Goal: Task Accomplishment & Management: Complete application form

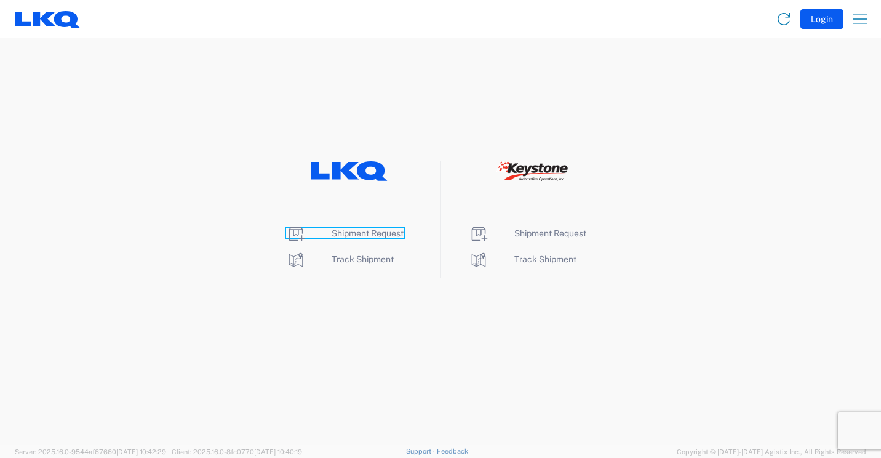
click at [359, 230] on span "Shipment Request" at bounding box center [368, 233] width 72 height 10
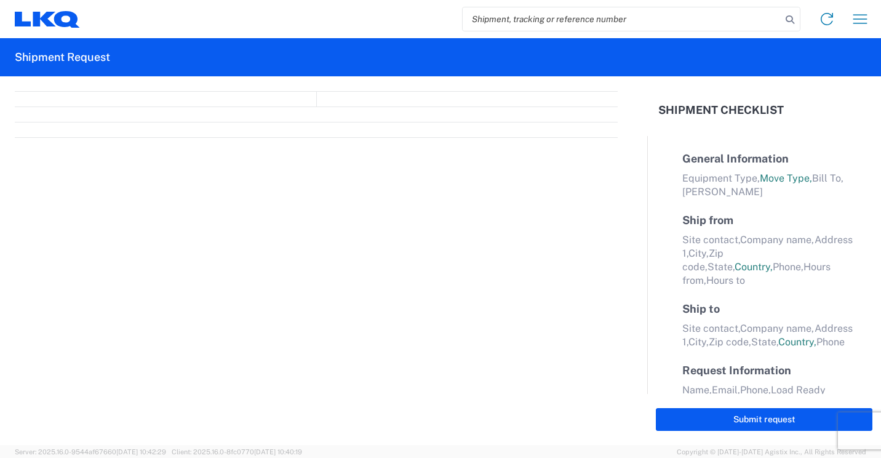
select select "FULL"
select select "LBS"
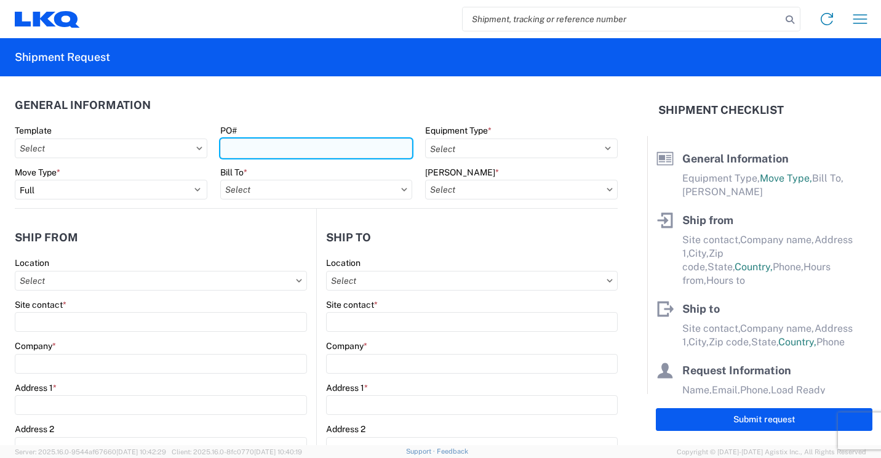
click at [372, 147] on input "PO#" at bounding box center [316, 148] width 193 height 20
type input "41698"
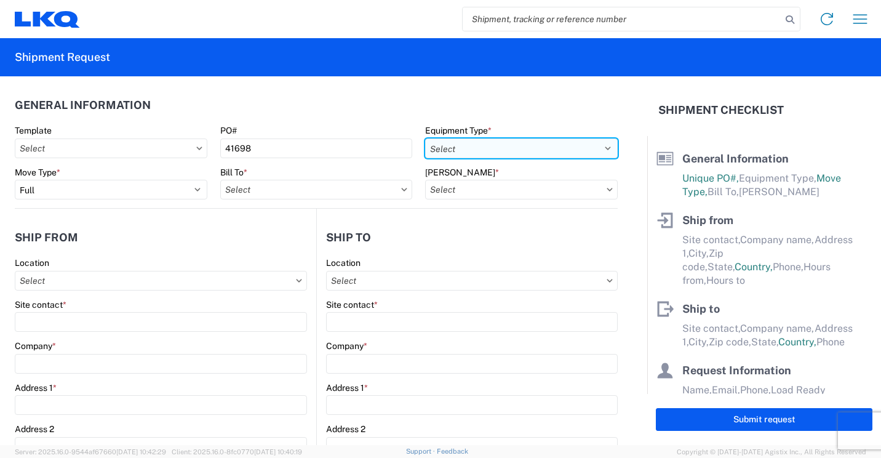
click at [550, 146] on select "Select 53’ Dry Van Flatbed Dropdeck (van) Lowboy (flatbed) Rail" at bounding box center [521, 148] width 193 height 20
select select "STDV"
click at [425, 138] on select "Select 53’ Dry Van Flatbed Dropdeck (van) Lowboy (flatbed) Rail" at bounding box center [521, 148] width 193 height 20
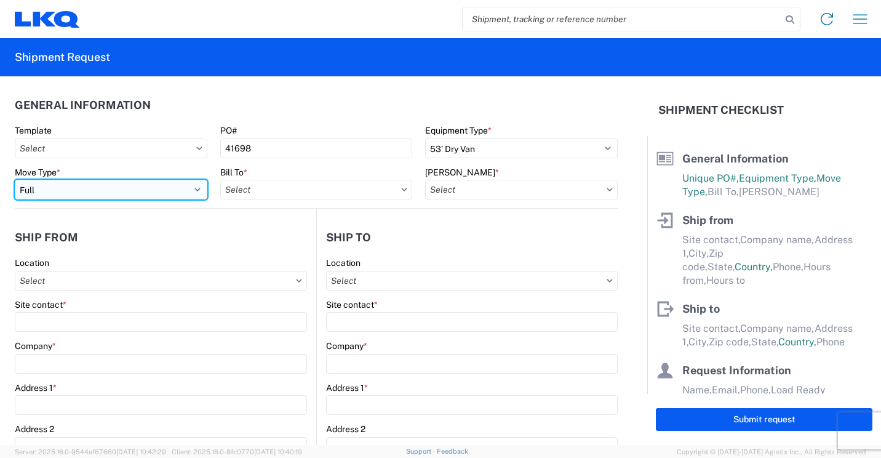
click at [193, 188] on select "Select Full Partial TL" at bounding box center [111, 190] width 193 height 20
select select "PARTIAL_TL"
click at [15, 180] on select "Select Full Partial TL" at bounding box center [111, 190] width 193 height 20
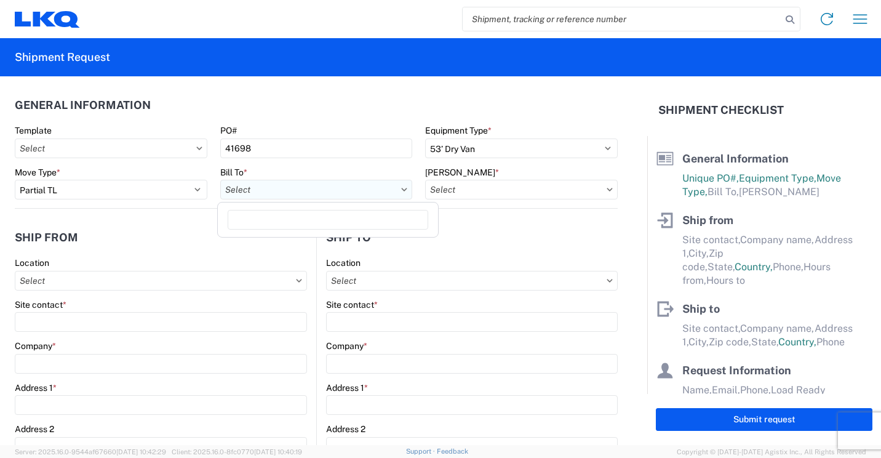
click at [381, 188] on input "Bill To *" at bounding box center [316, 190] width 193 height 20
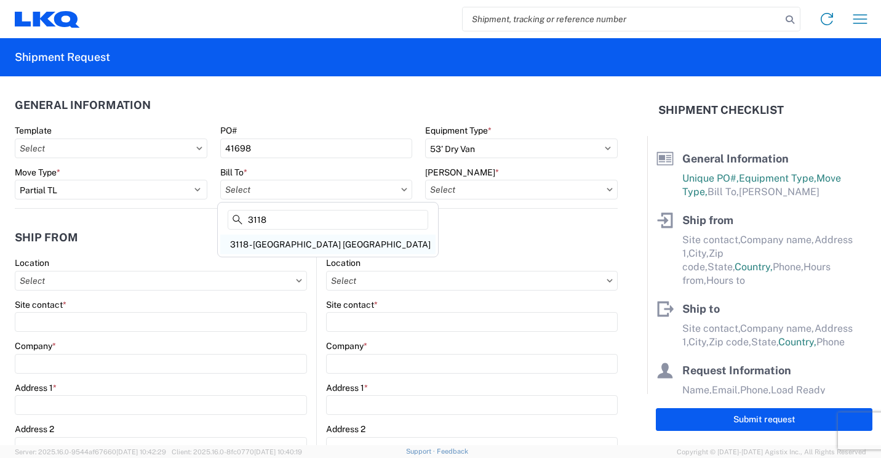
type input "3118"
click at [311, 238] on div "3118 - [GEOGRAPHIC_DATA] [GEOGRAPHIC_DATA]" at bounding box center [327, 244] width 215 height 20
type input "3118 - [GEOGRAPHIC_DATA] [GEOGRAPHIC_DATA]"
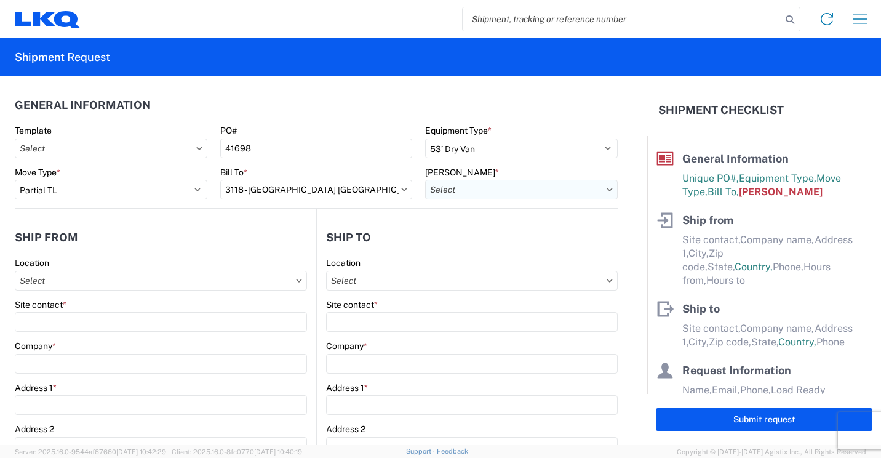
click at [485, 191] on input "[PERSON_NAME] *" at bounding box center [521, 190] width 193 height 20
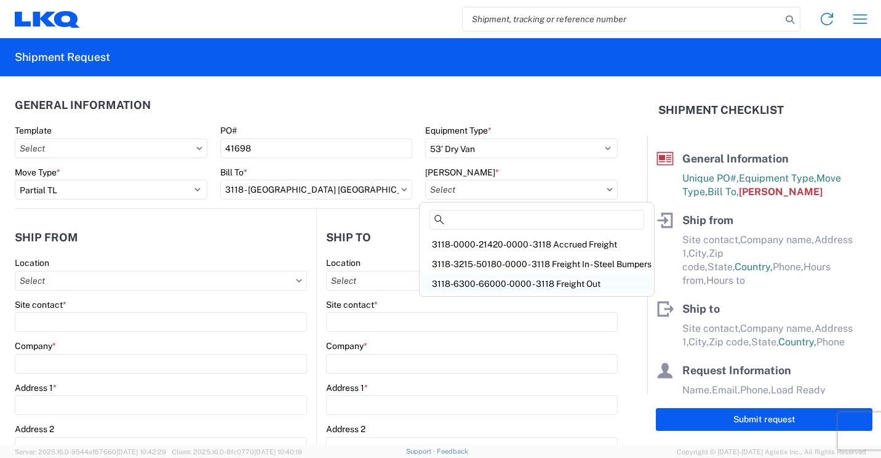
click at [471, 281] on div "3118-6300-66000-0000 - 3118 Freight Out" at bounding box center [537, 284] width 230 height 20
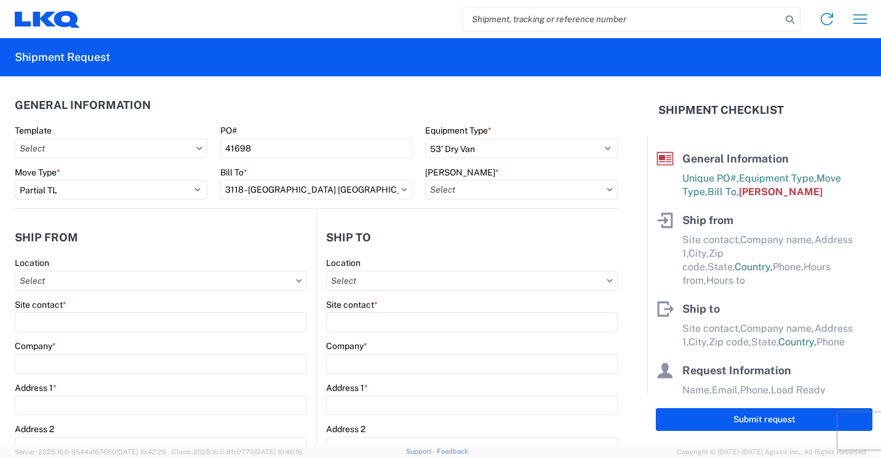
type input "3118-6300-66000-0000 - 3118 Freight Out"
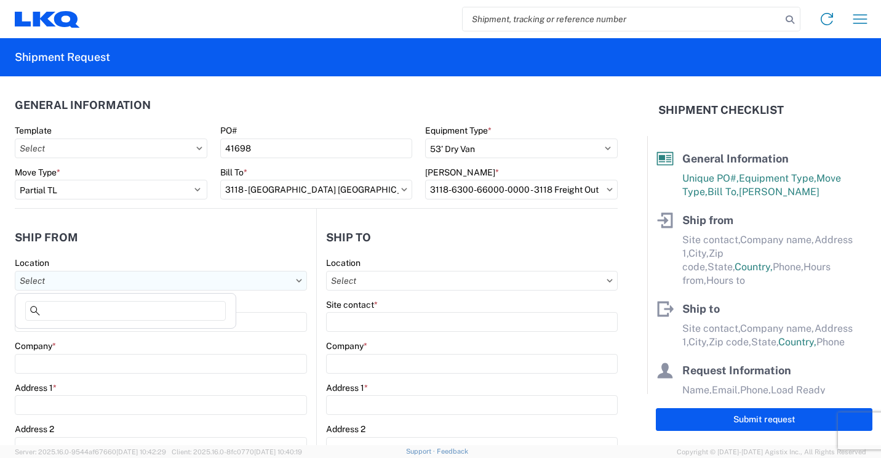
click at [230, 282] on input "Location" at bounding box center [161, 281] width 292 height 20
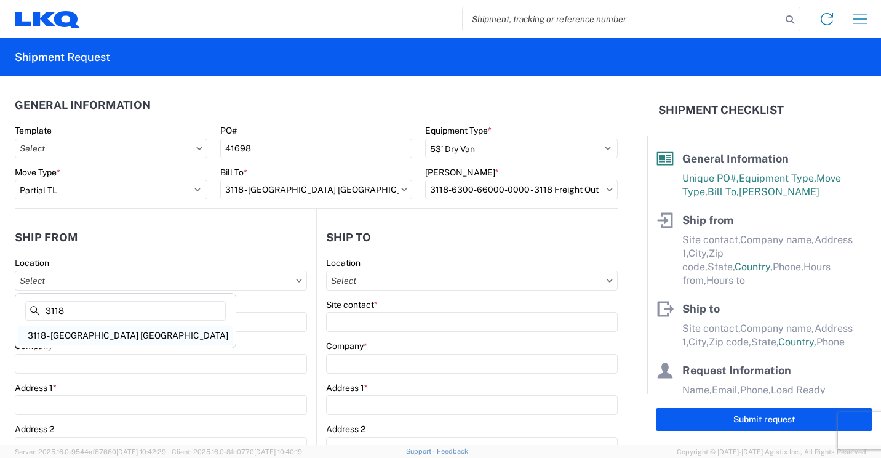
type input "3118"
click at [78, 333] on div "3118 - [GEOGRAPHIC_DATA] [GEOGRAPHIC_DATA]" at bounding box center [125, 335] width 215 height 20
type input "3118 - [GEOGRAPHIC_DATA] [GEOGRAPHIC_DATA]"
type input "LKQ Corporation"
type input "[STREET_ADDRESS]"
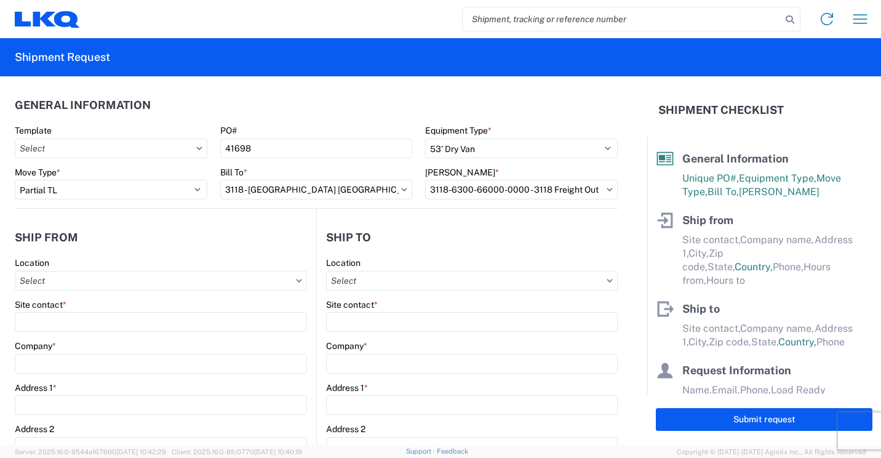
type input "Brainerd"
type input "56401"
select select "MN"
select select "US"
type input "07:00"
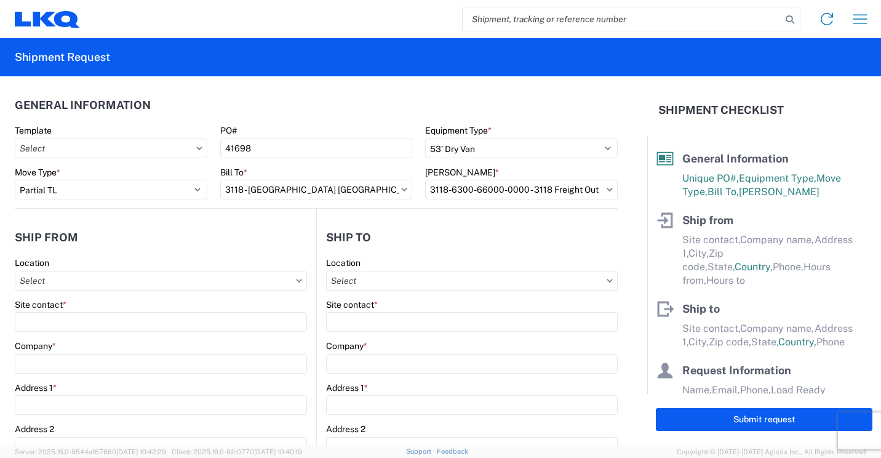
type input "16:30"
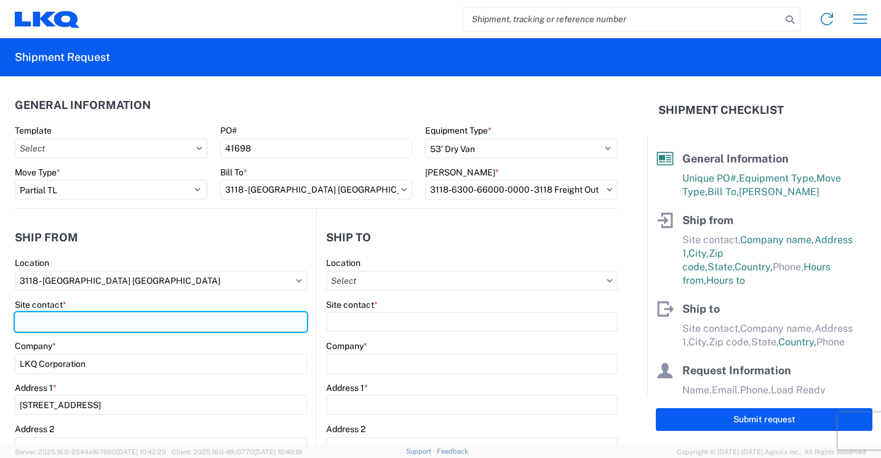
click at [98, 324] on input "Site contact *" at bounding box center [161, 322] width 292 height 20
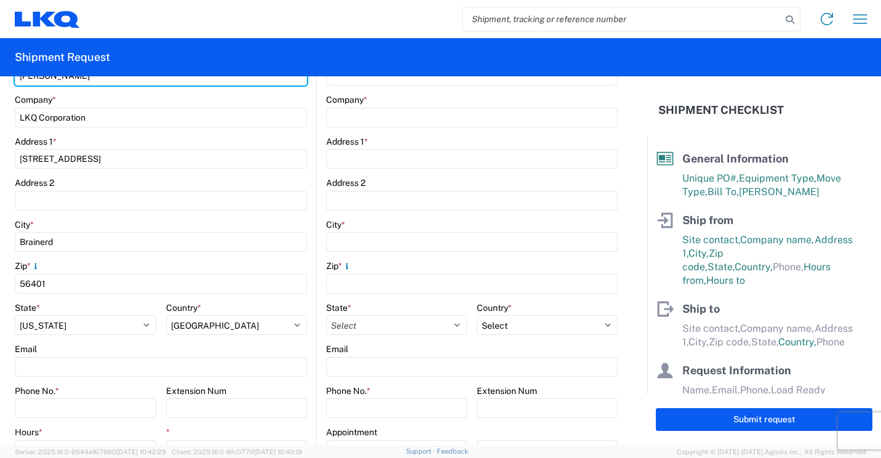
scroll to position [308, 0]
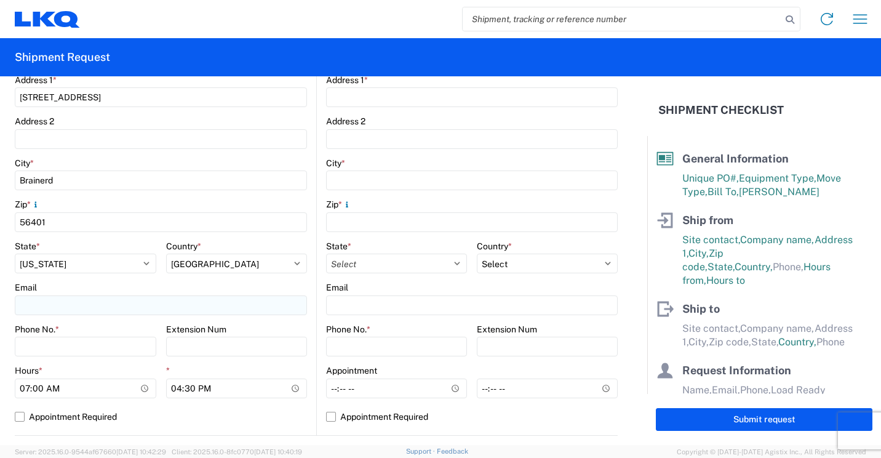
type input "[PERSON_NAME]"
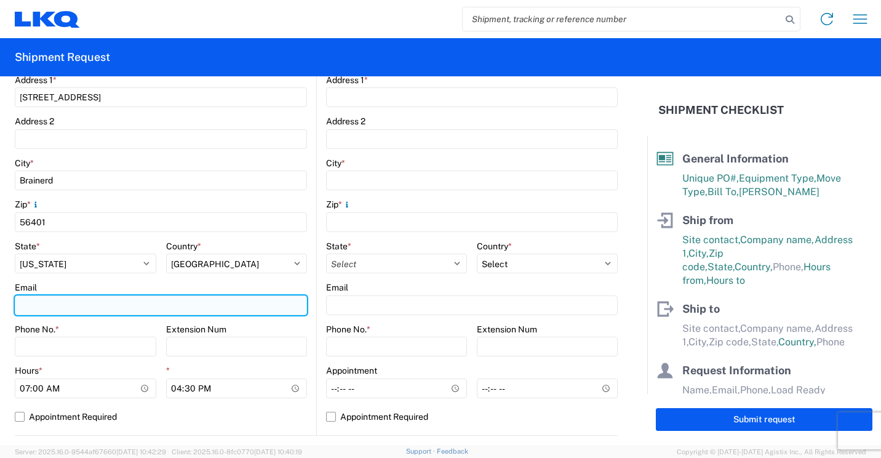
click at [140, 305] on input "Email" at bounding box center [161, 305] width 292 height 20
type input "[EMAIL_ADDRESS][DOMAIN_NAME]"
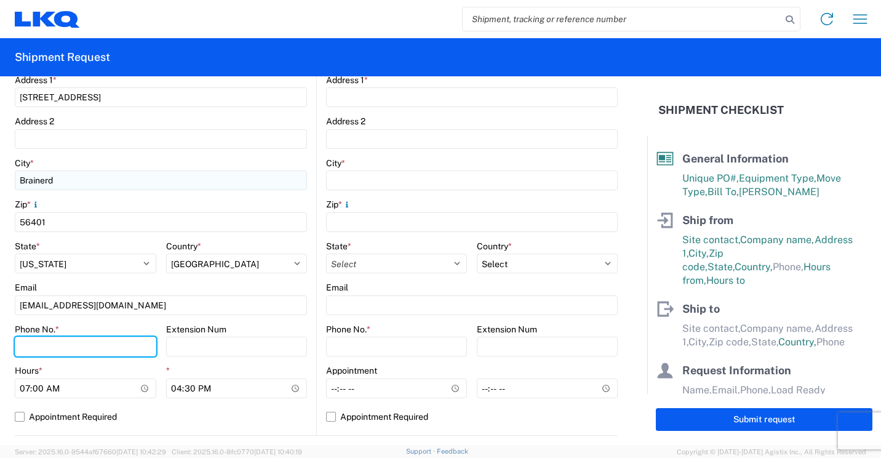
type input "2182973820"
type input "LKQ Corporation"
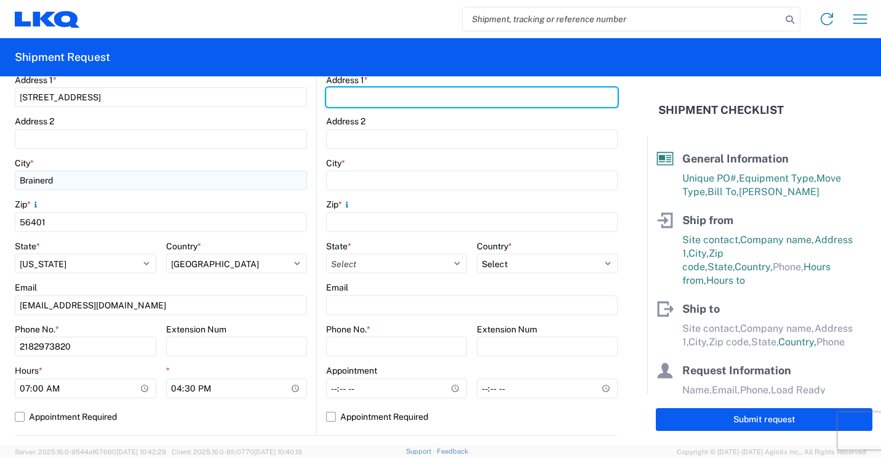
type input "[STREET_ADDRESS]"
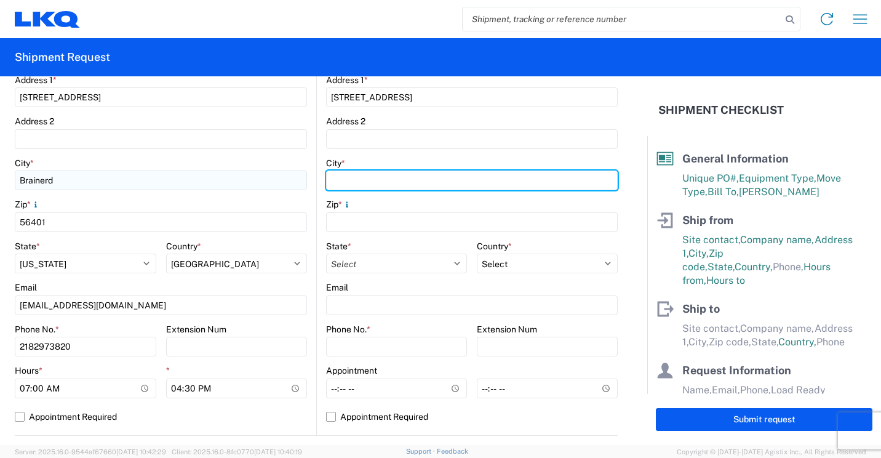
type input "Brainerd"
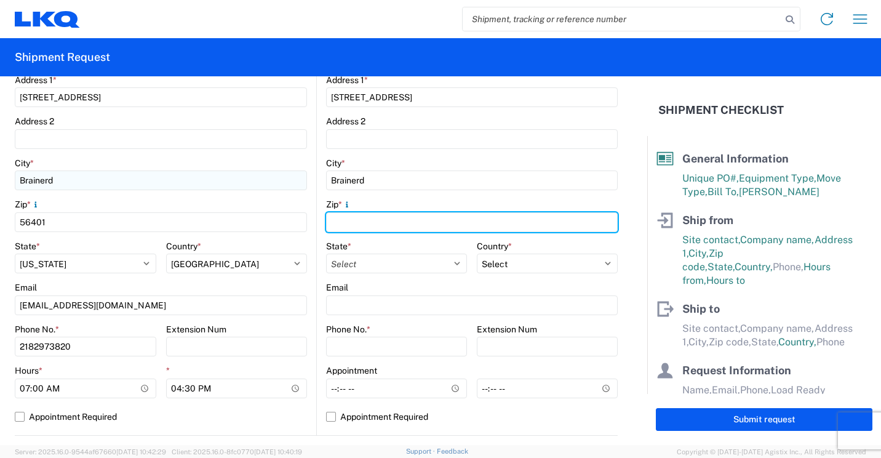
type input "56401"
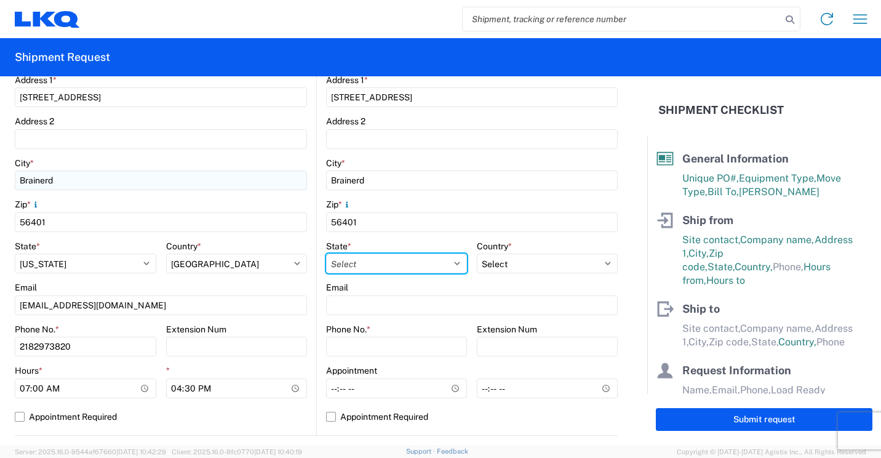
select select "MN"
type input "[EMAIL_ADDRESS][DOMAIN_NAME]"
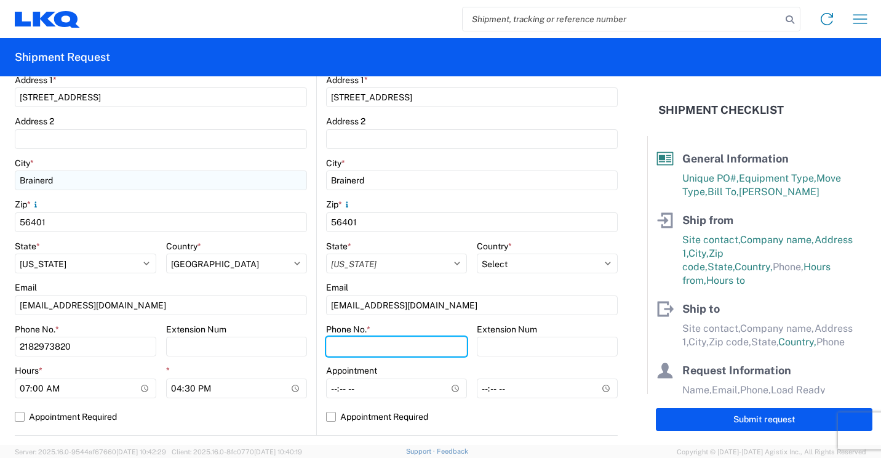
type input "2182973820"
type input "[PERSON_NAME]"
type input "[EMAIL_ADDRESS][DOMAIN_NAME]"
type input "2182973820"
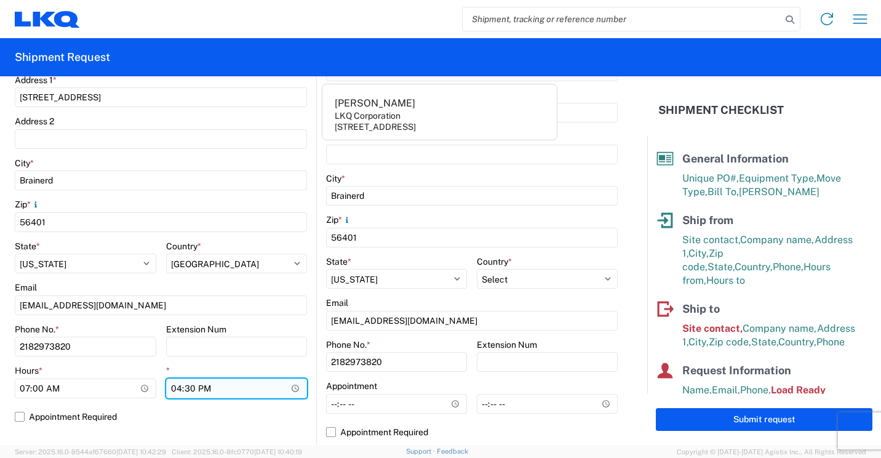
click at [174, 389] on input "16:30" at bounding box center [237, 388] width 142 height 20
type input "13:30"
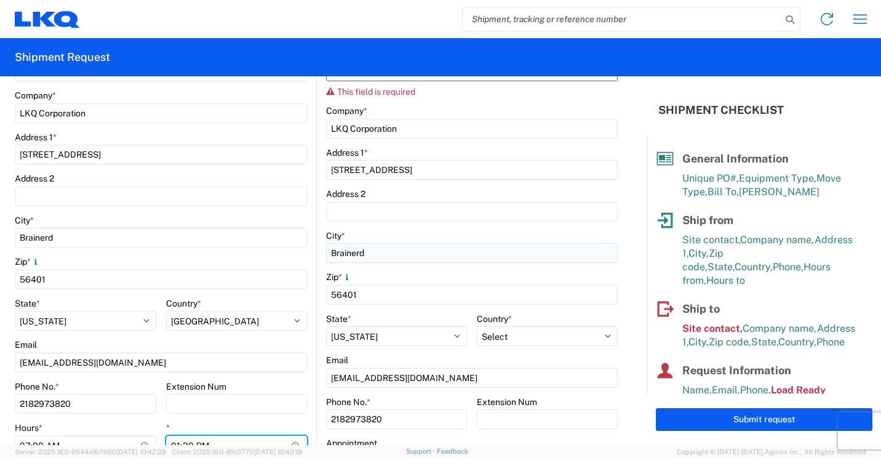
scroll to position [123, 0]
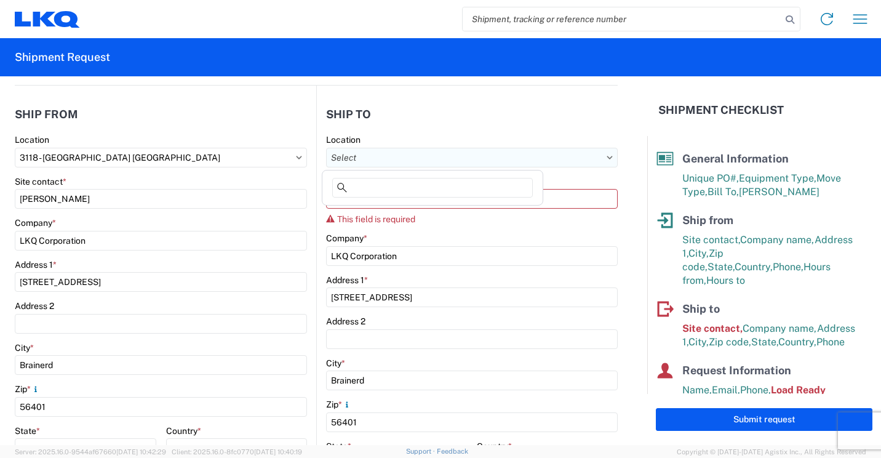
click at [520, 160] on input "Location" at bounding box center [472, 158] width 292 height 20
type input "030"
click at [379, 213] on div "3030 - [GEOGRAPHIC_DATA] (030)" at bounding box center [432, 212] width 215 height 20
select select "US"
type input "3030 - [GEOGRAPHIC_DATA] (030)"
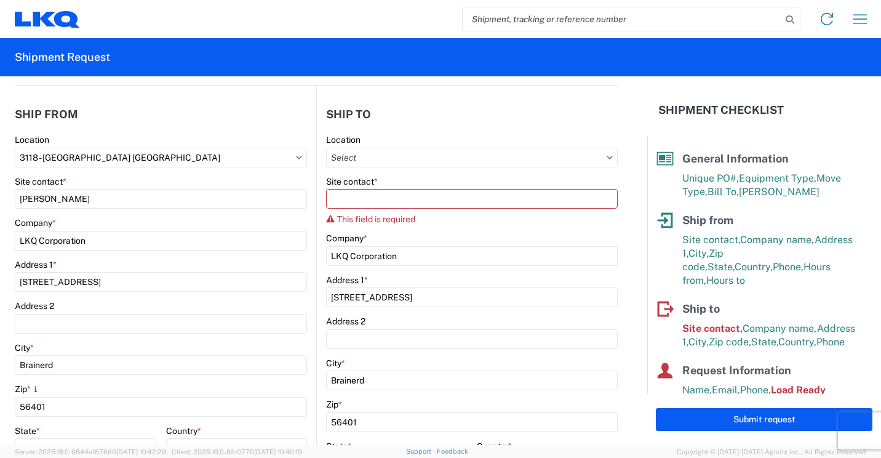
type input "[STREET_ADDRESS]"
type input "Aurora"
type input "80011"
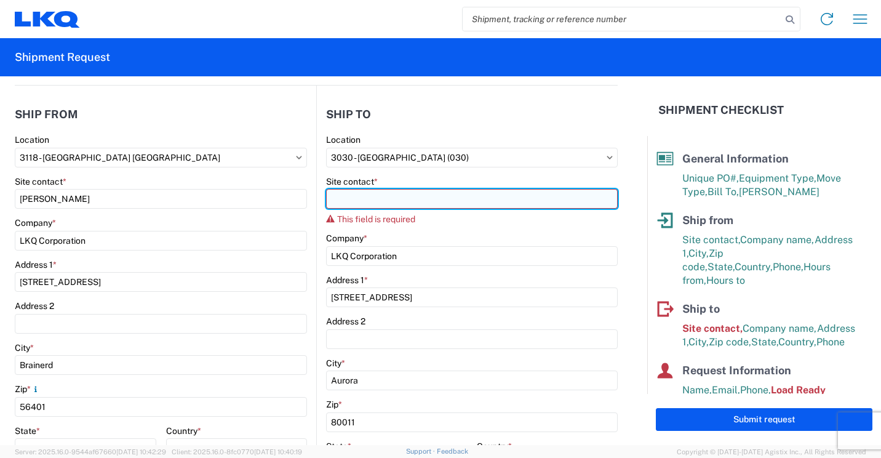
click at [435, 203] on input "Site contact *" at bounding box center [472, 199] width 292 height 20
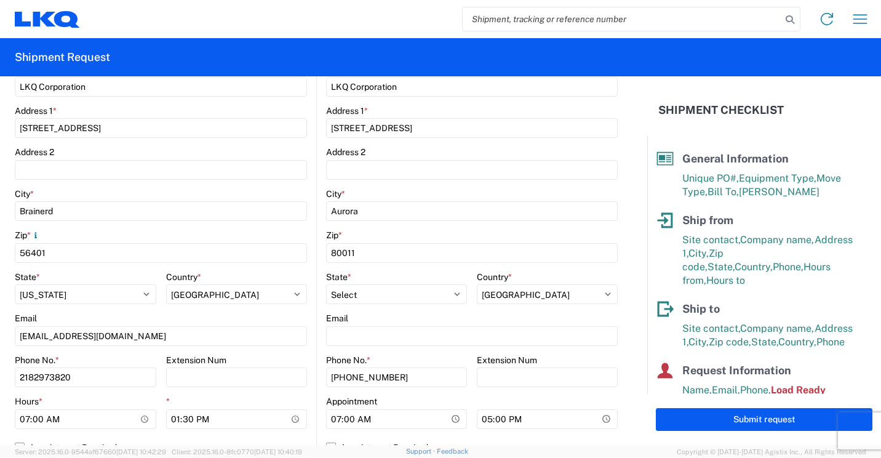
scroll to position [308, 0]
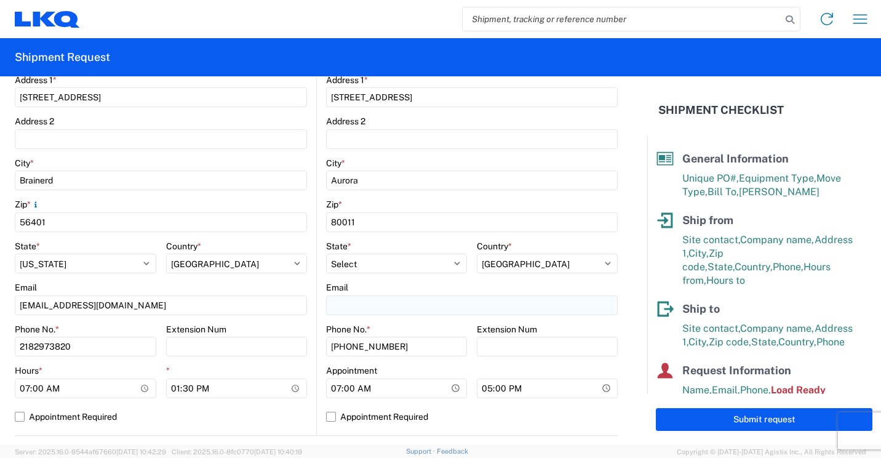
type input "[PERSON_NAME]"
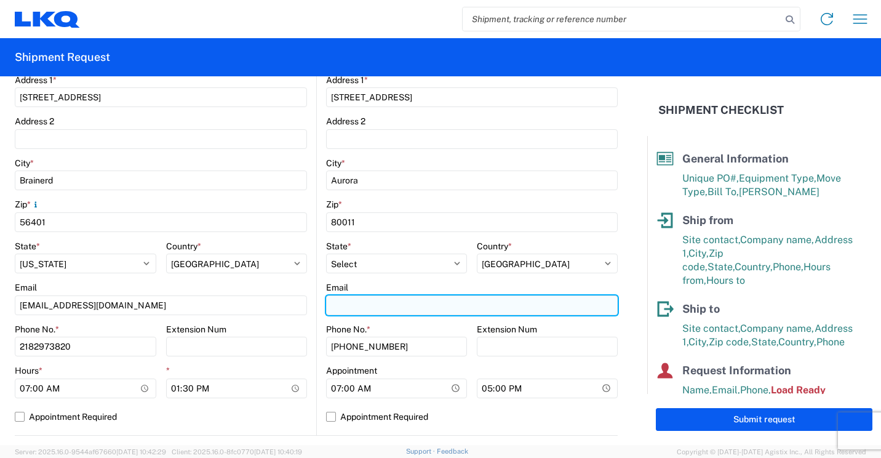
click at [489, 308] on input "Email" at bounding box center [472, 305] width 292 height 20
type input "[EMAIL_ADDRESS][DOMAIN_NAME]"
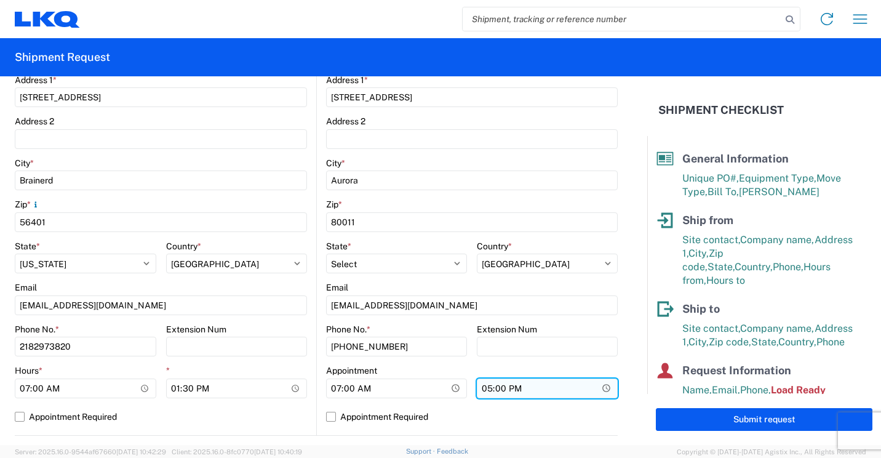
click at [484, 389] on input "17:00" at bounding box center [547, 388] width 141 height 20
type input "15:30"
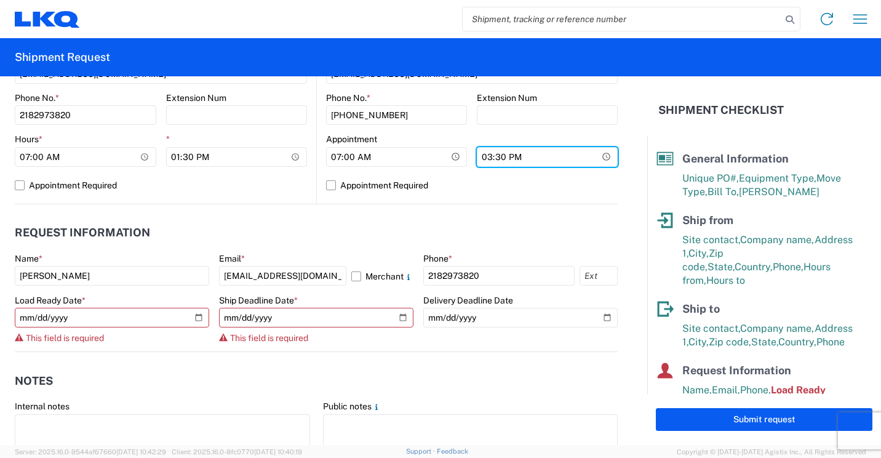
scroll to position [554, 0]
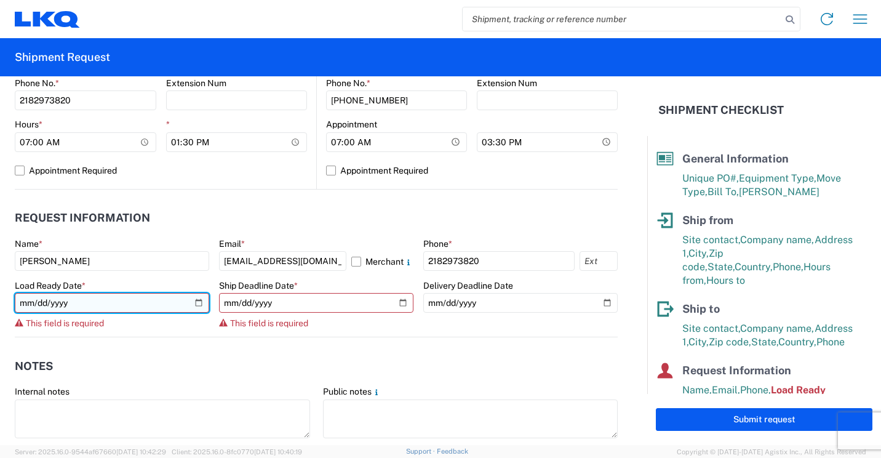
click at [193, 299] on input "date" at bounding box center [112, 303] width 194 height 20
type input "[DATE]"
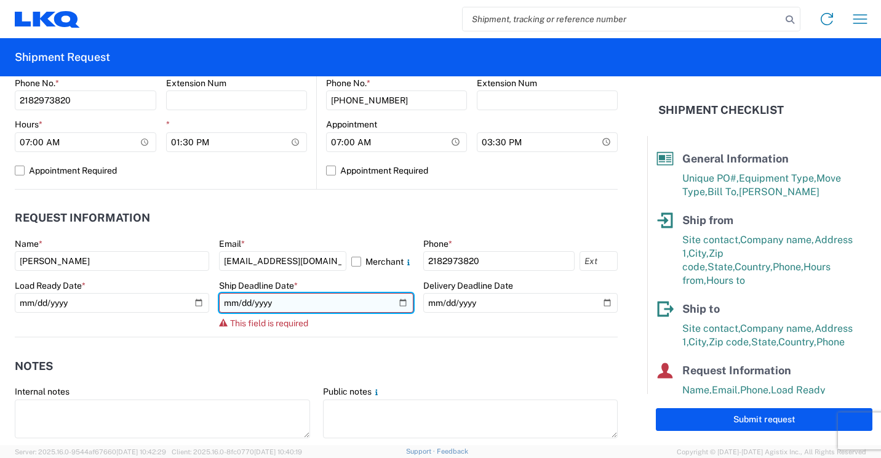
click at [393, 303] on input "date" at bounding box center [316, 303] width 194 height 20
type input "[DATE]"
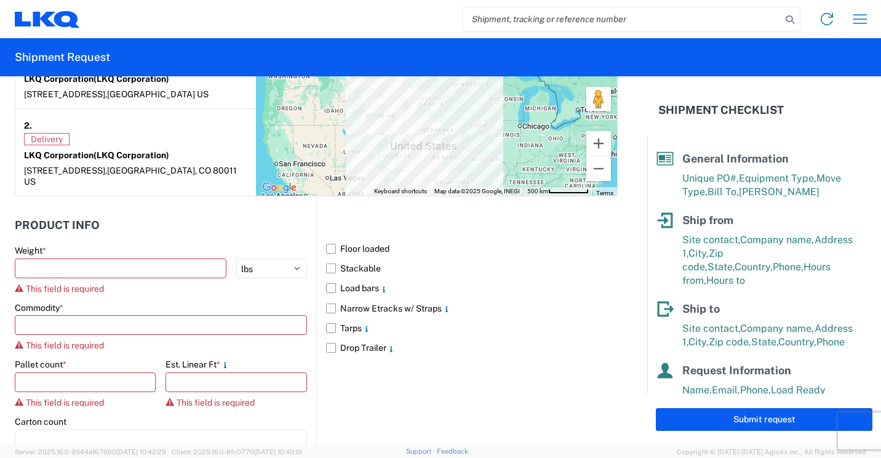
scroll to position [1046, 0]
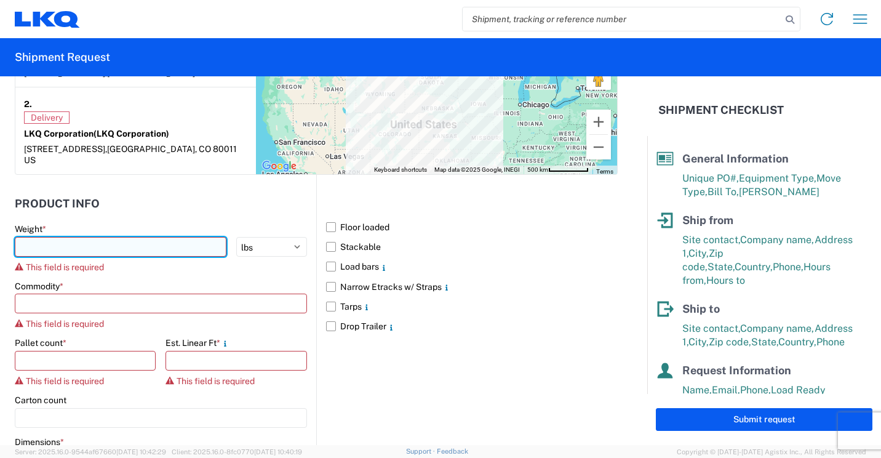
click at [176, 247] on input "number" at bounding box center [121, 247] width 212 height 20
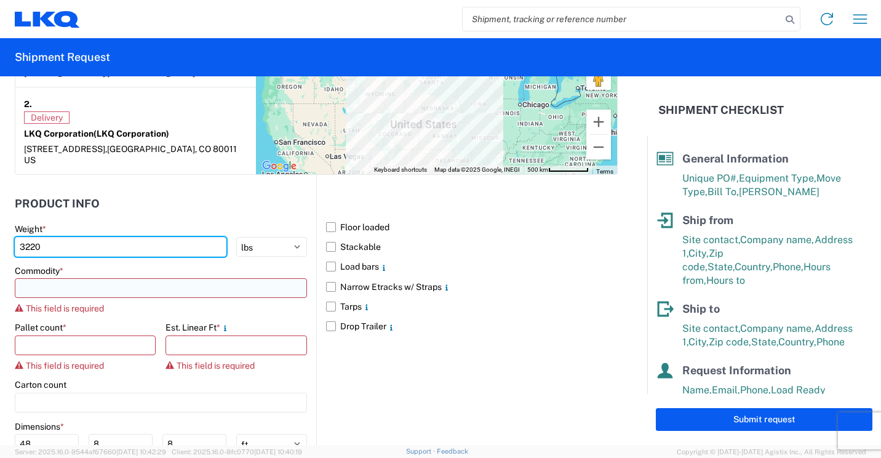
type input "3220"
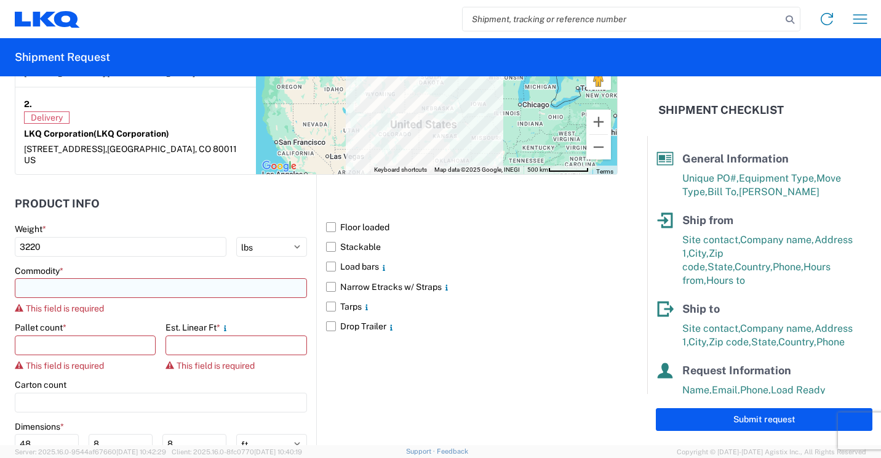
click at [124, 286] on input at bounding box center [161, 288] width 292 height 20
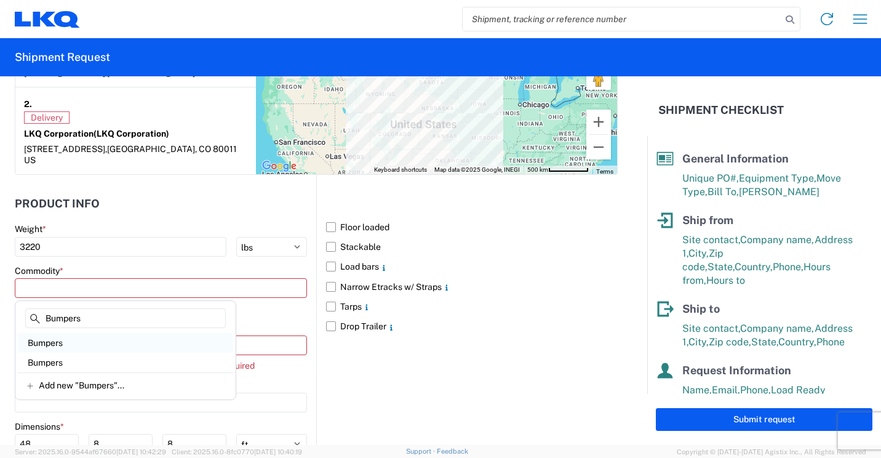
type input "Bumpers"
click at [70, 341] on div "Bumpers" at bounding box center [125, 343] width 215 height 20
type input "Bumpers"
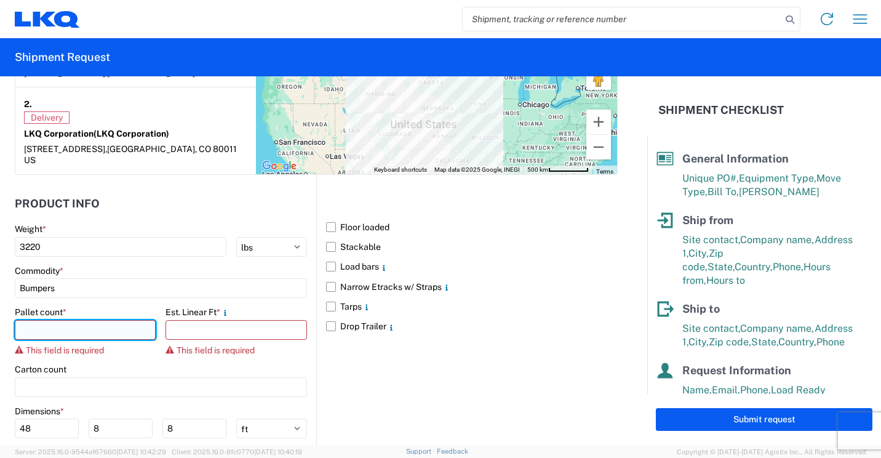
click at [84, 330] on input "number" at bounding box center [85, 330] width 141 height 20
type input "4"
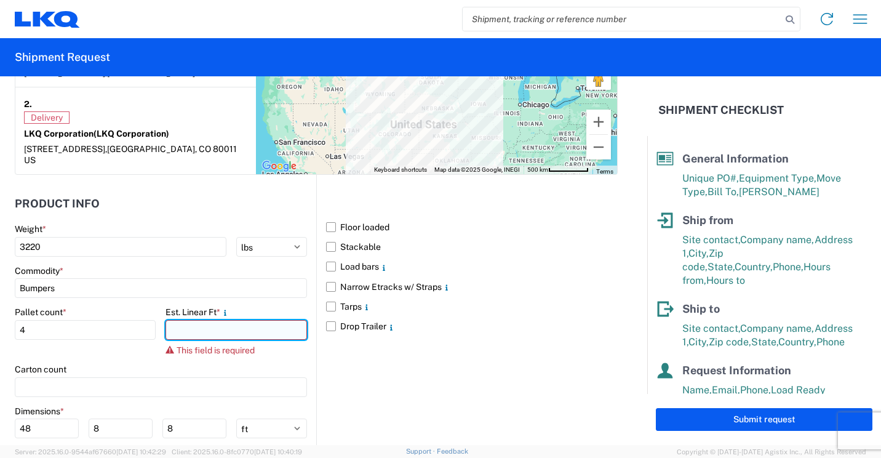
drag, startPoint x: 218, startPoint y: 333, endPoint x: 224, endPoint y: 330, distance: 6.3
click at [224, 330] on input "number" at bounding box center [236, 330] width 141 height 20
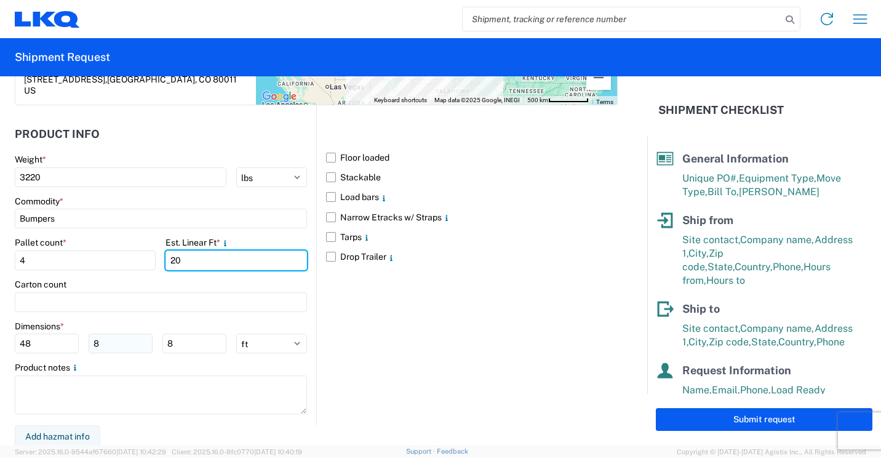
scroll to position [1119, 0]
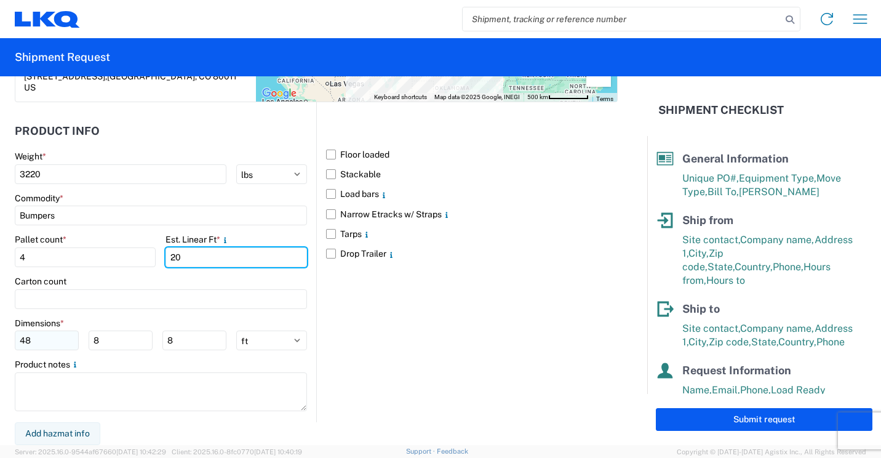
type input "20"
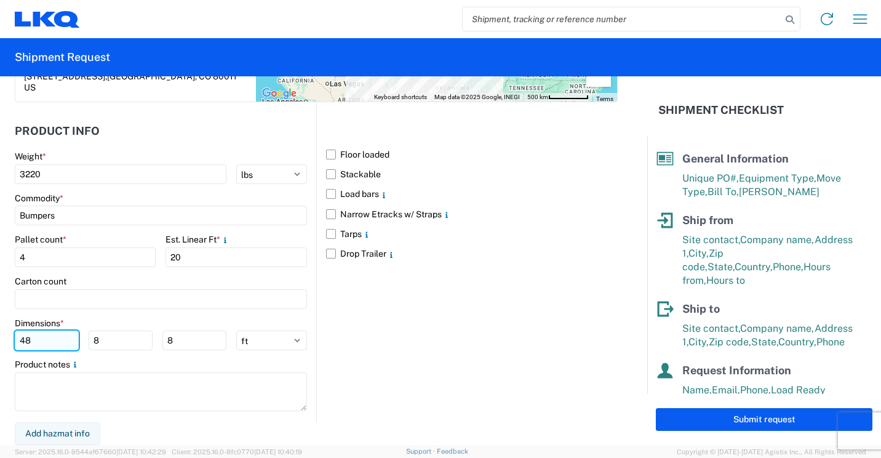
click at [62, 343] on input "48" at bounding box center [47, 340] width 64 height 20
type input "4"
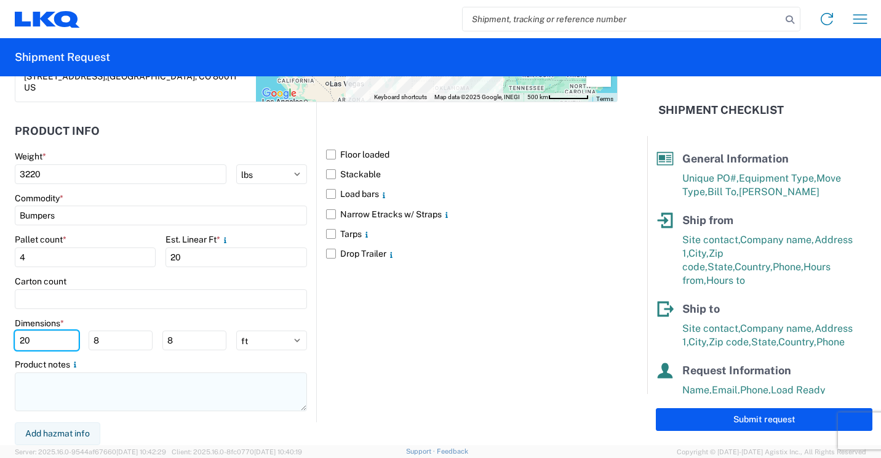
type input "20"
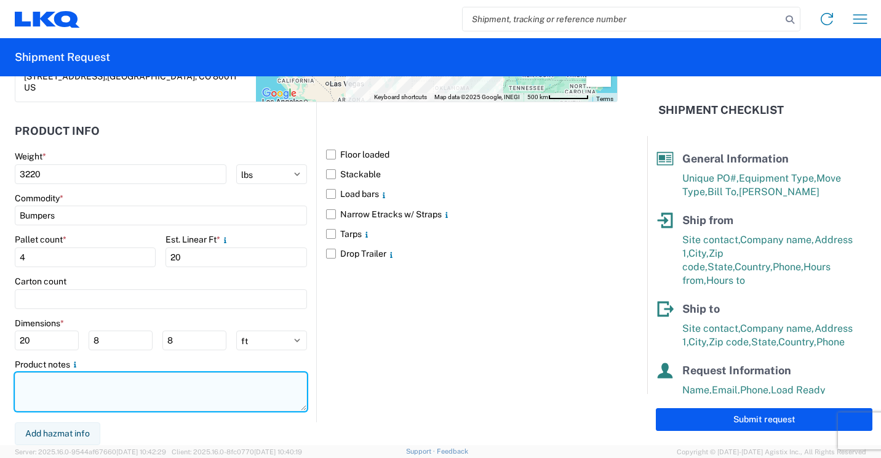
click at [137, 389] on textarea at bounding box center [161, 391] width 292 height 39
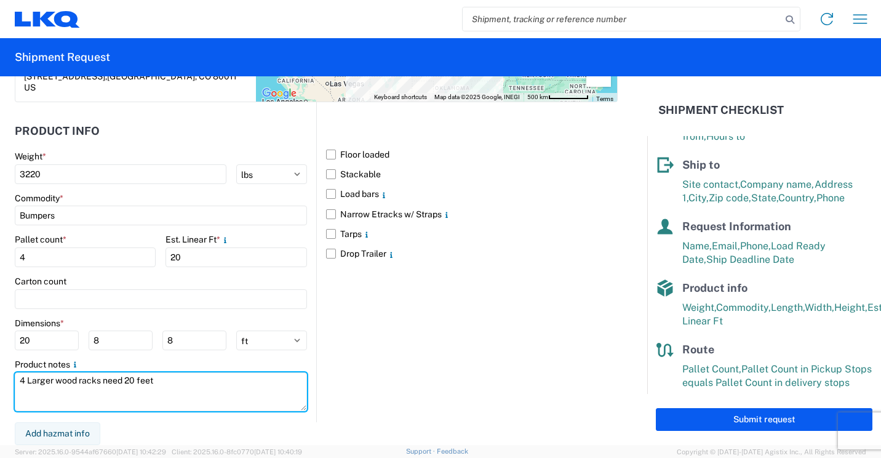
scroll to position [153, 0]
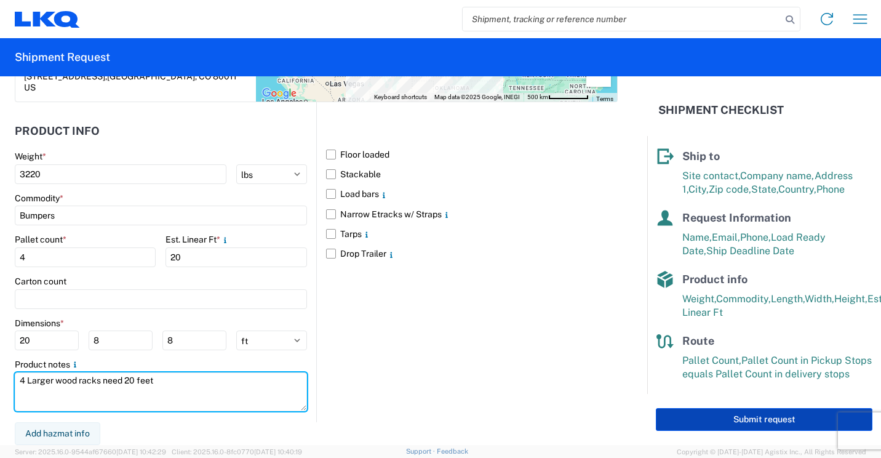
type textarea "4 Larger wood racks need 20 feet"
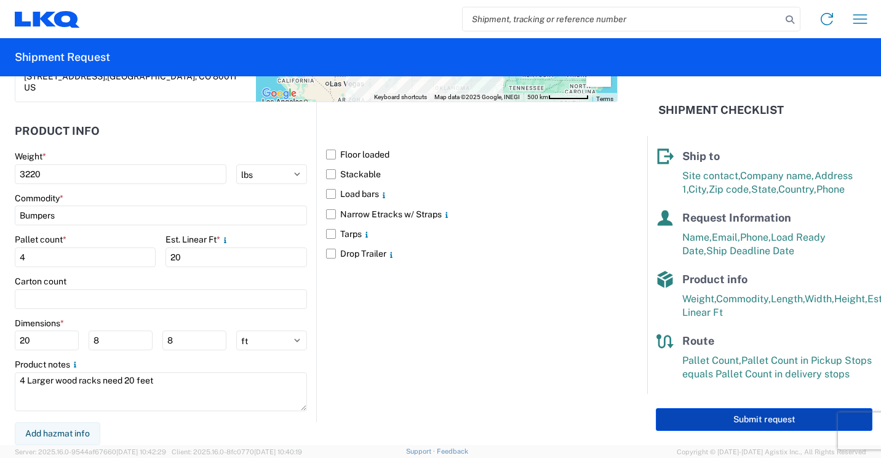
click at [713, 417] on button "Submit request" at bounding box center [764, 419] width 217 height 23
select select "US"
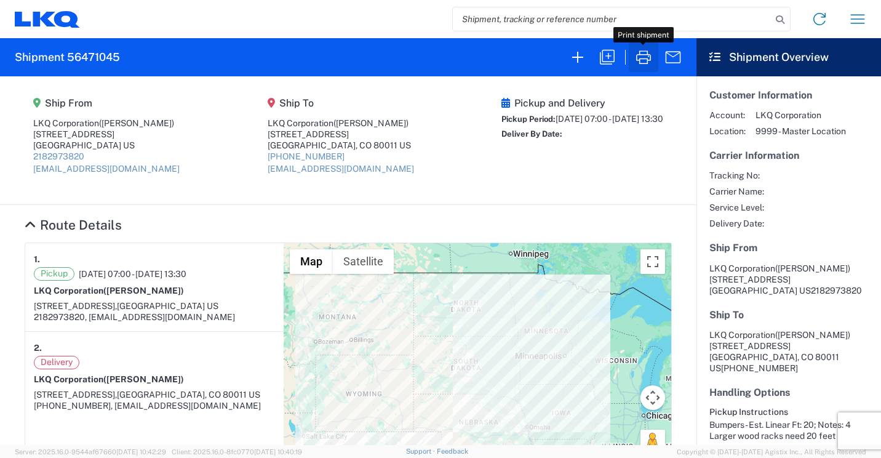
click at [643, 59] on icon "button" at bounding box center [643, 57] width 15 height 14
